Goal: Information Seeking & Learning: Learn about a topic

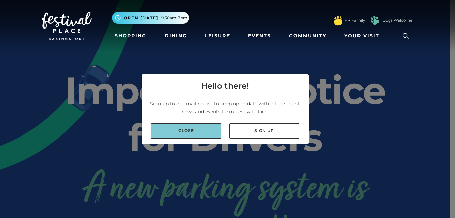
click at [194, 137] on link "Close" at bounding box center [186, 130] width 70 height 15
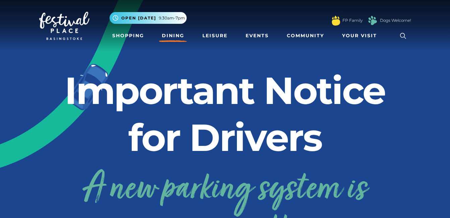
click at [176, 38] on link "Dining" at bounding box center [173, 35] width 28 height 12
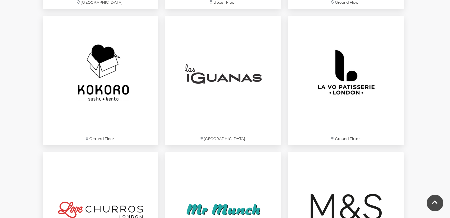
scroll to position [1501, 0]
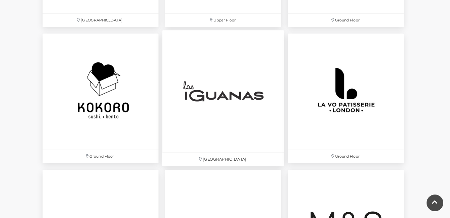
click at [213, 106] on img at bounding box center [223, 91] width 122 height 122
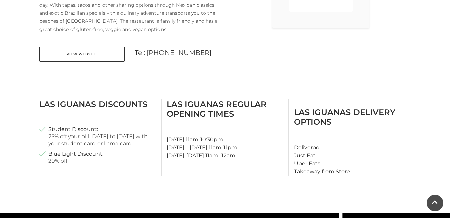
scroll to position [268, 0]
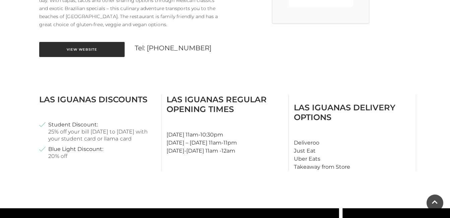
click at [101, 48] on link "View Website" at bounding box center [81, 49] width 85 height 15
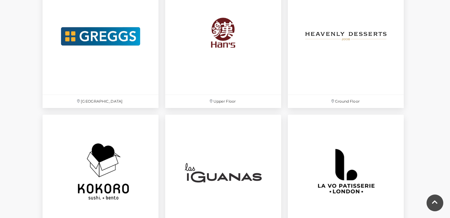
scroll to position [1420, 0]
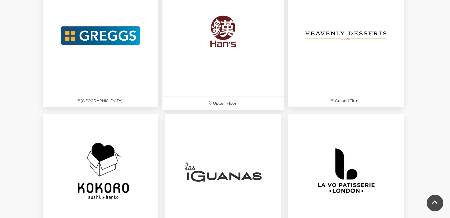
click at [209, 31] on img at bounding box center [223, 36] width 122 height 122
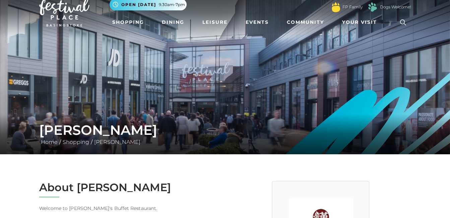
scroll to position [32, 0]
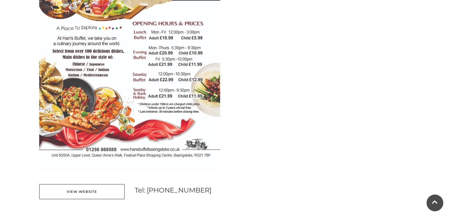
scroll to position [450, 0]
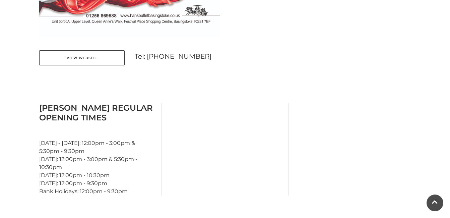
scroll to position [536, 0]
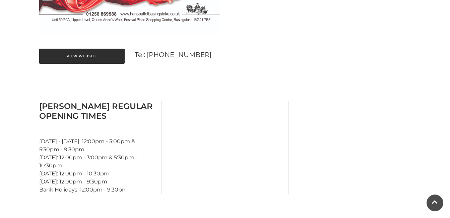
click at [90, 56] on link "View Website" at bounding box center [81, 56] width 85 height 15
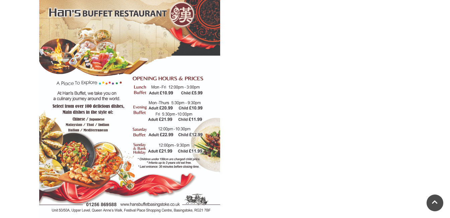
scroll to position [0, 0]
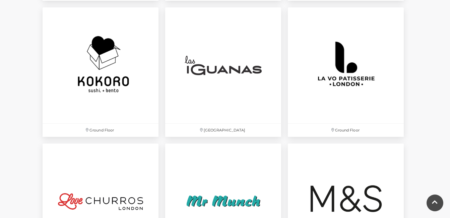
scroll to position [1514, 0]
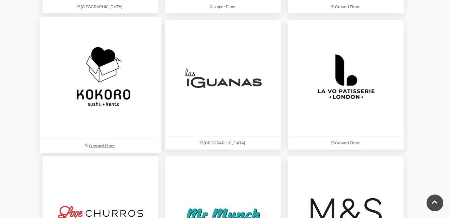
click at [94, 93] on img at bounding box center [101, 78] width 122 height 122
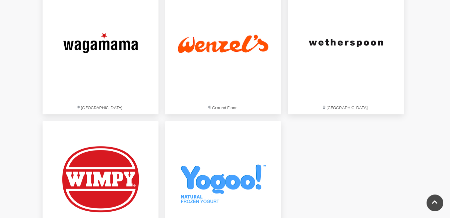
scroll to position [2238, 0]
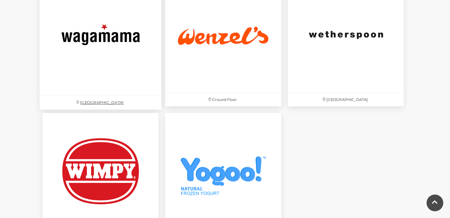
click at [66, 30] on img at bounding box center [101, 35] width 122 height 122
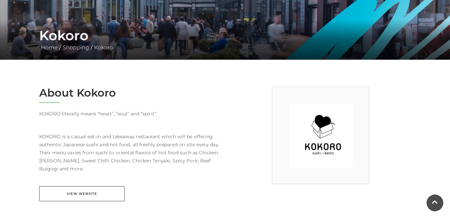
scroll to position [161, 0]
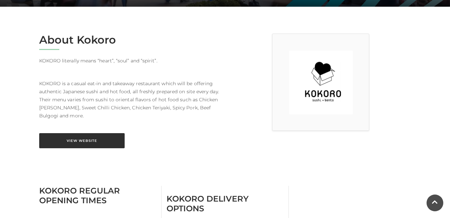
click at [80, 139] on link "View Website" at bounding box center [81, 140] width 85 height 15
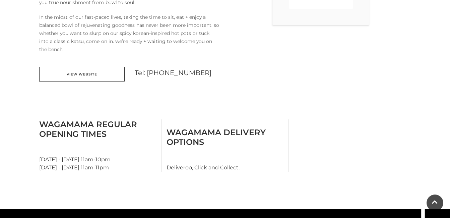
scroll to position [268, 0]
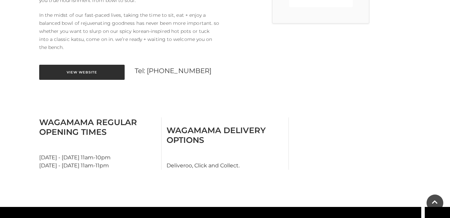
click at [79, 70] on link "View Website" at bounding box center [81, 72] width 85 height 15
